Goal: Transaction & Acquisition: Book appointment/travel/reservation

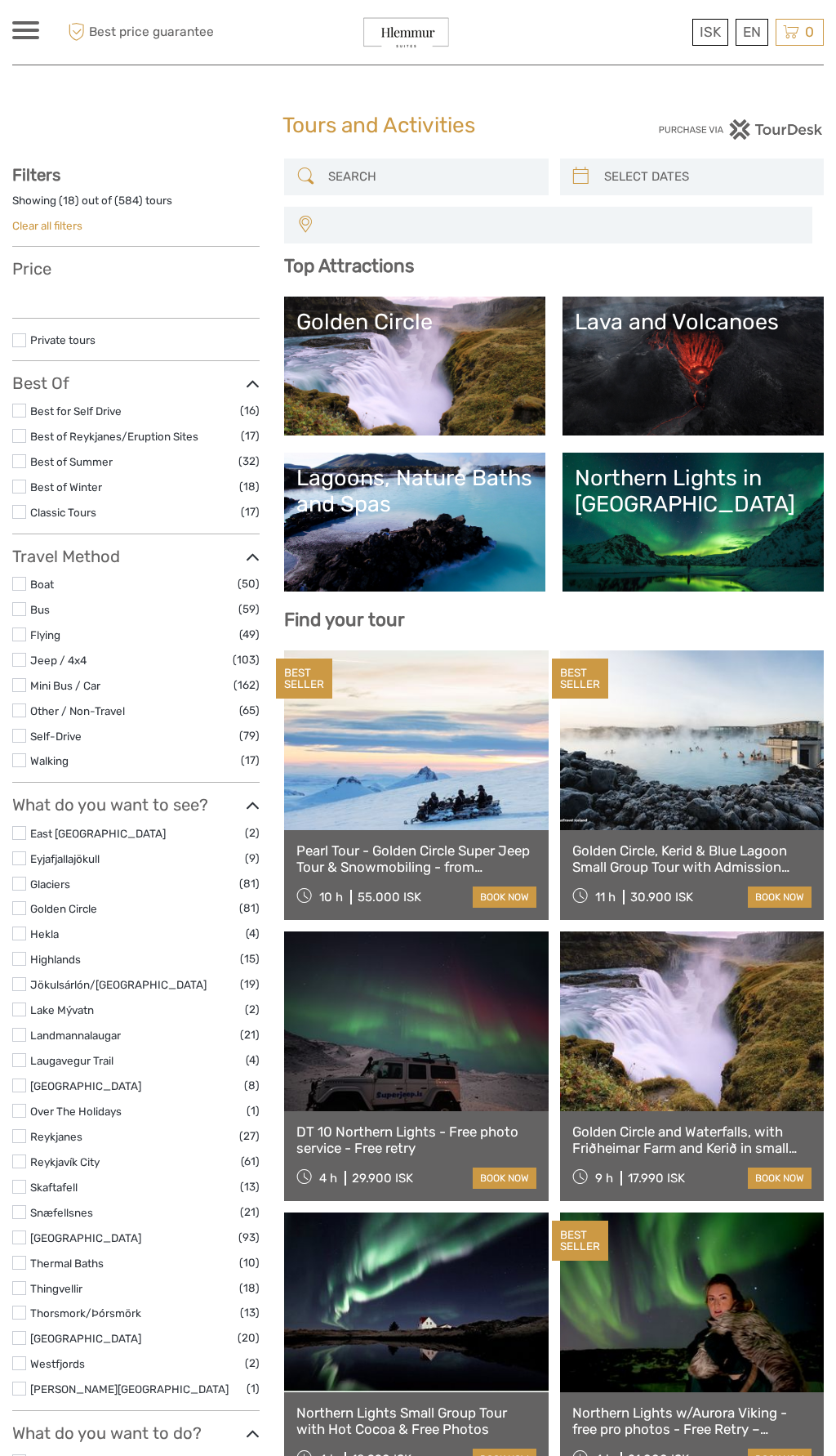
select select
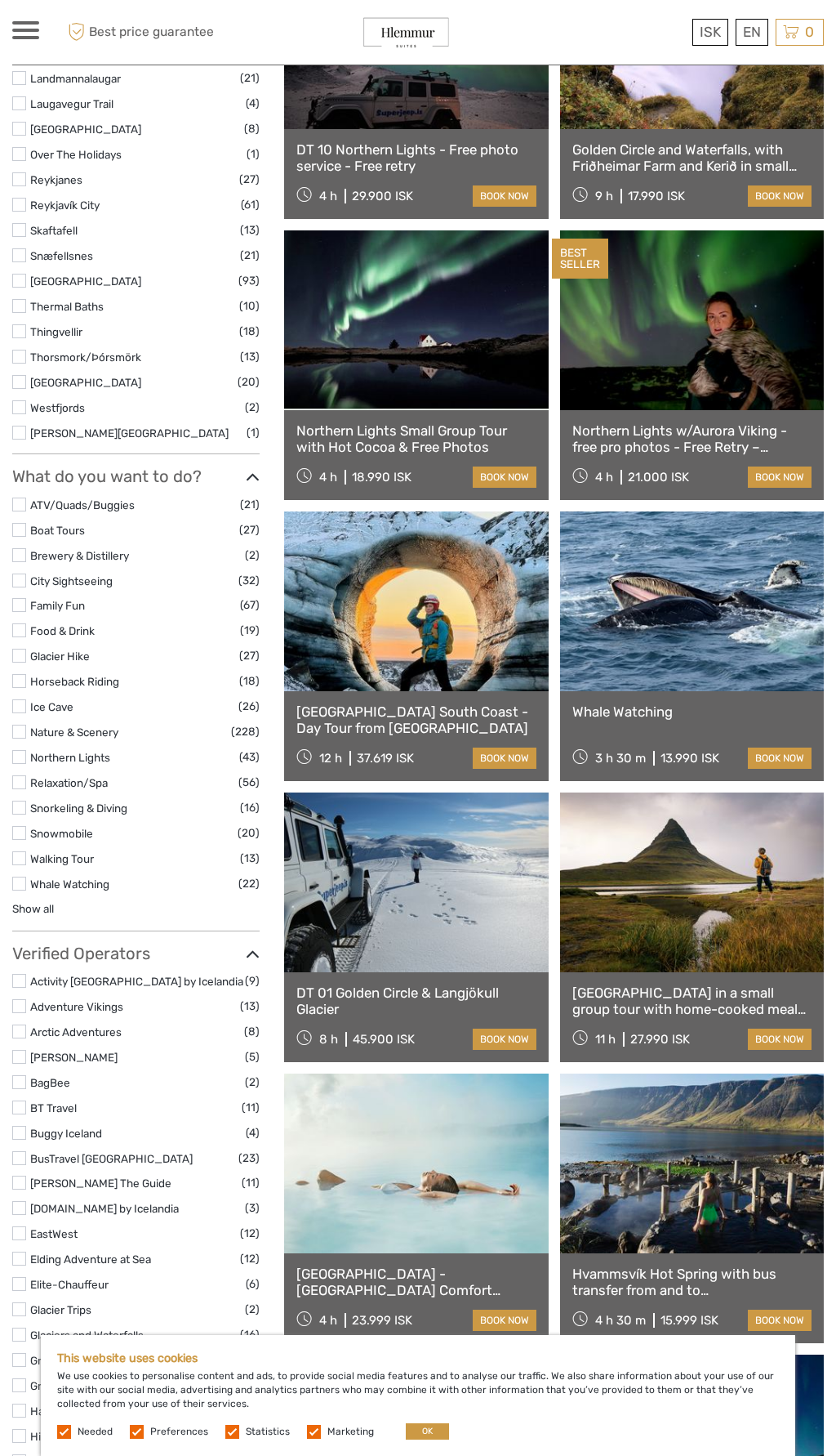
scroll to position [984, 0]
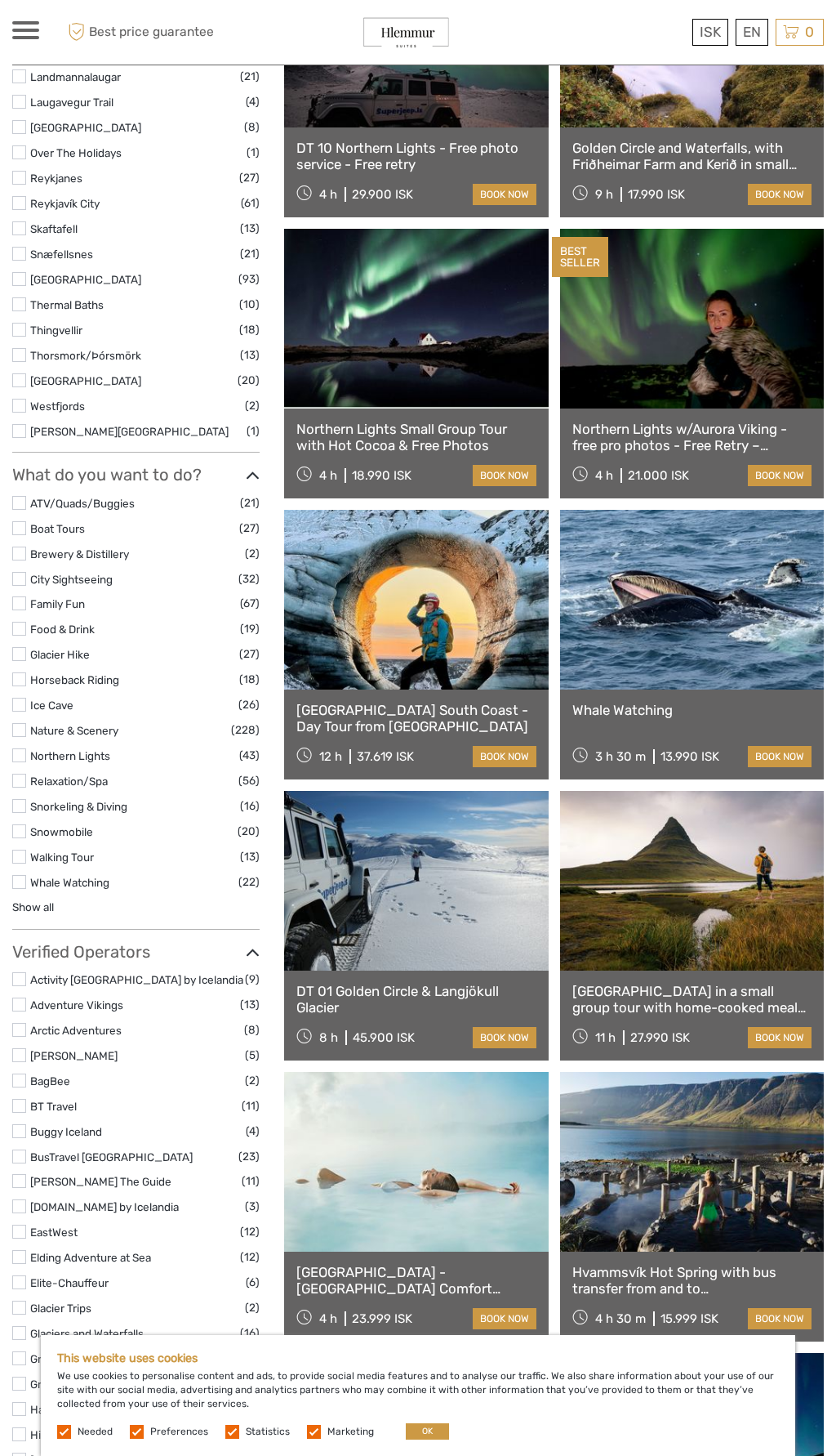
click at [25, 681] on label at bounding box center [19, 680] width 14 height 14
click at [0, 0] on input "checkbox" at bounding box center [0, 0] width 0 height 0
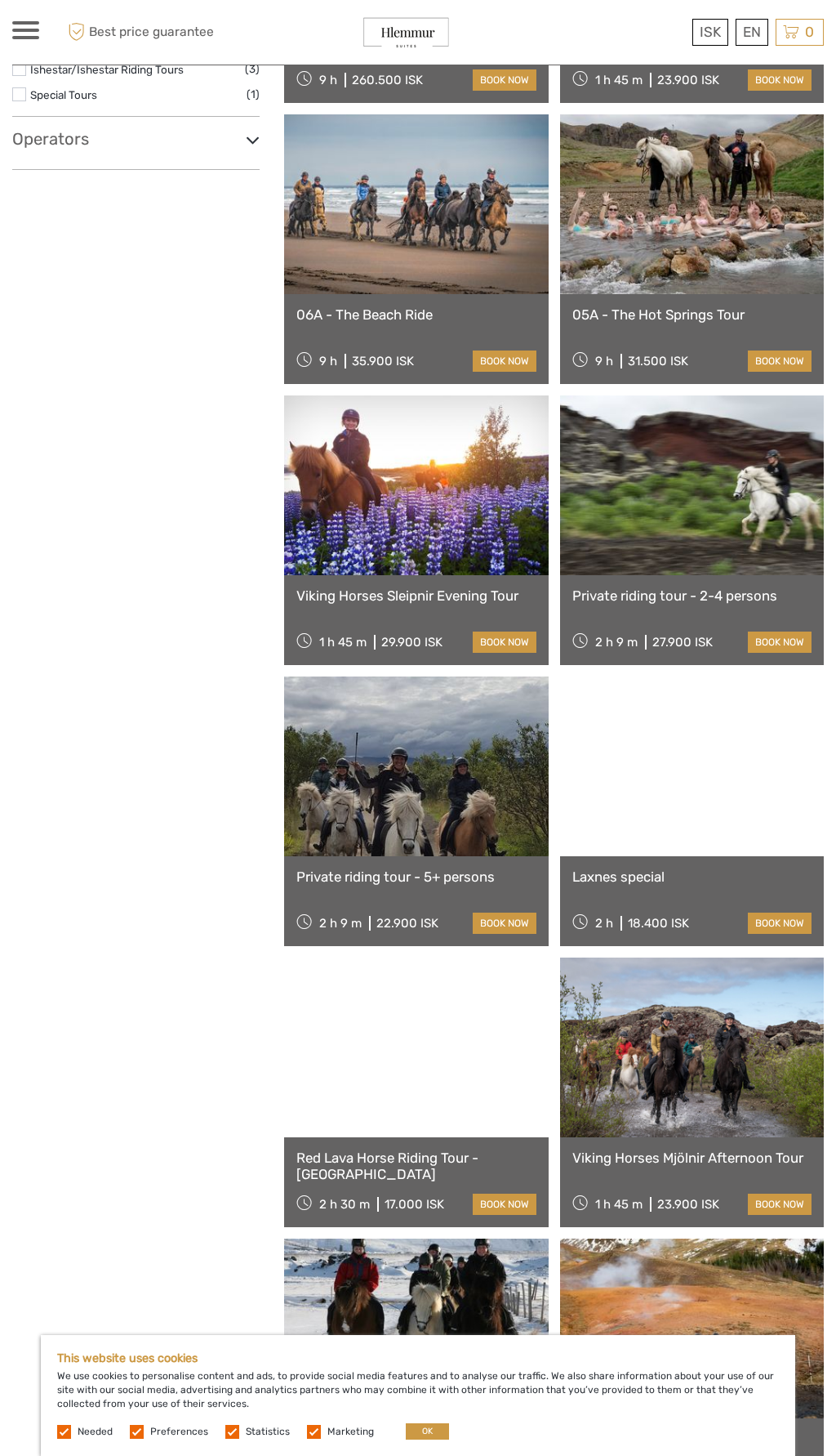
scroll to position [92, 0]
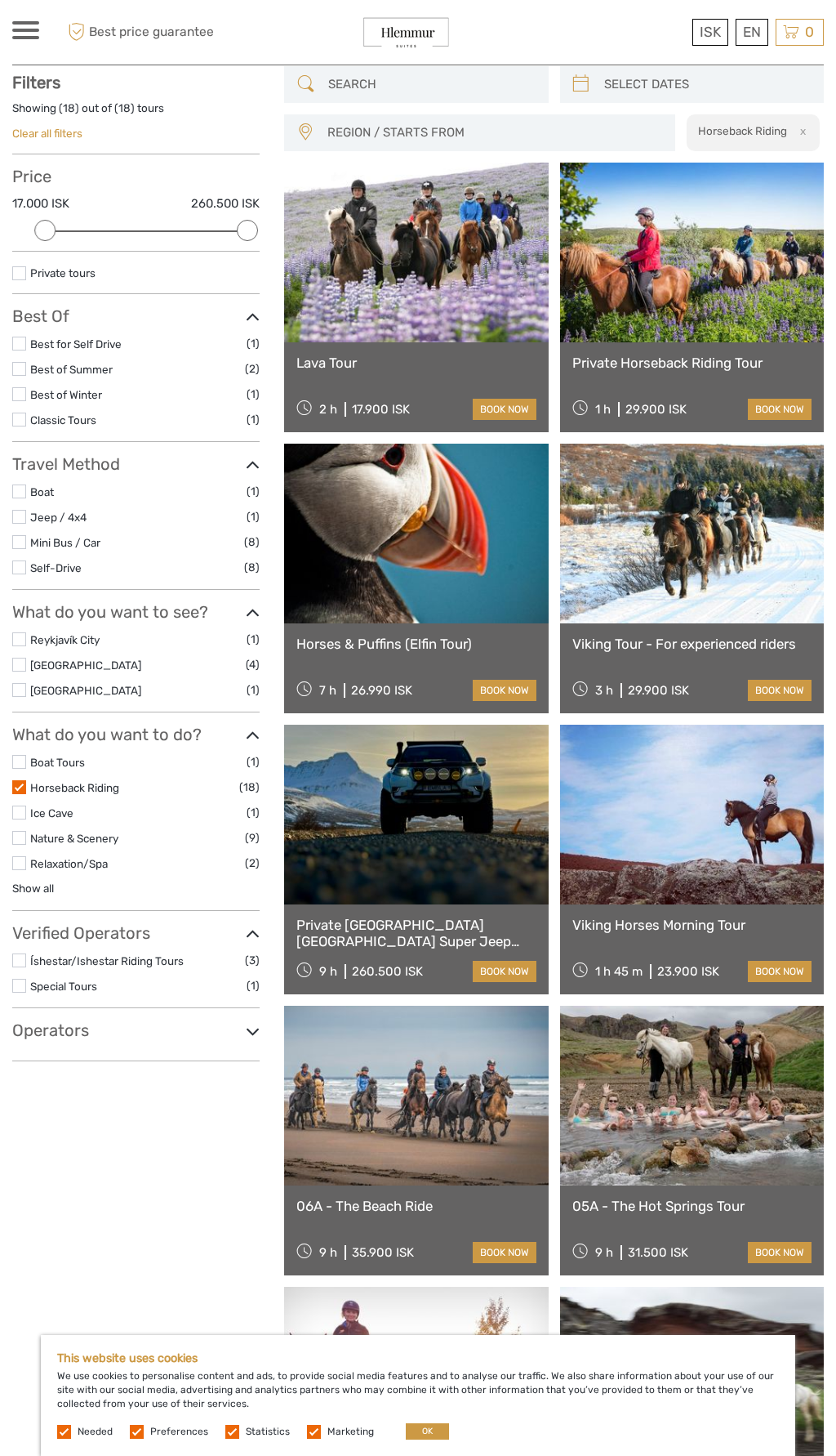
click at [432, 322] on link at bounding box center [417, 253] width 264 height 180
